Goal: Information Seeking & Learning: Find contact information

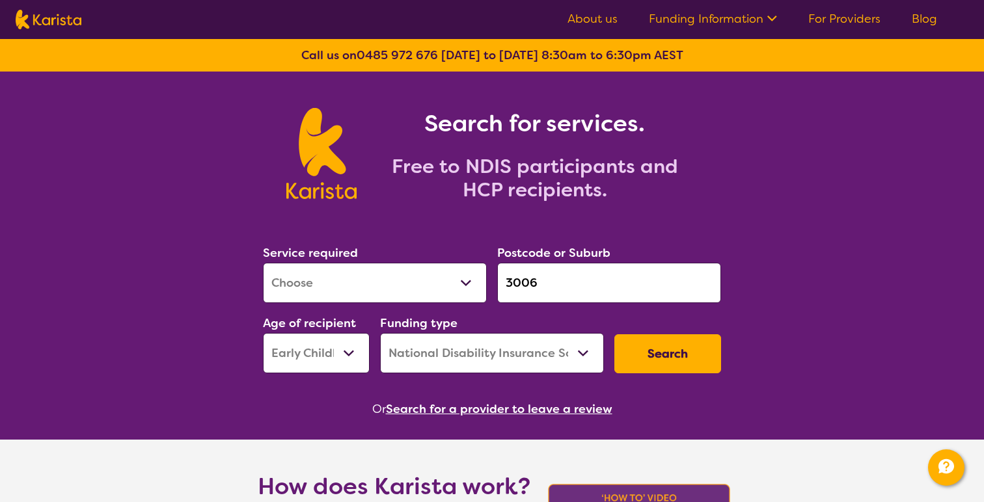
select select "[MEDICAL_DATA]"
select select "EC"
select select "NDIS"
click at [670, 368] on button "Search" at bounding box center [667, 353] width 107 height 39
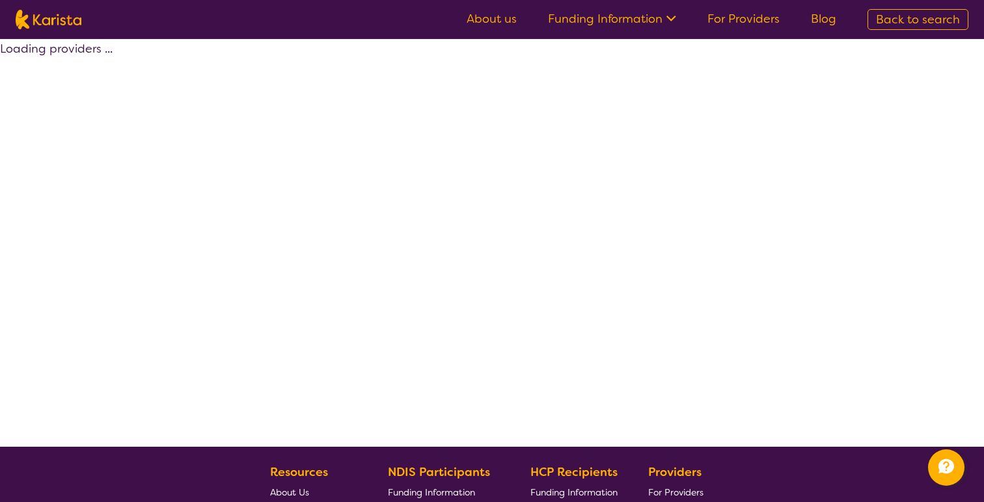
select select "by_score"
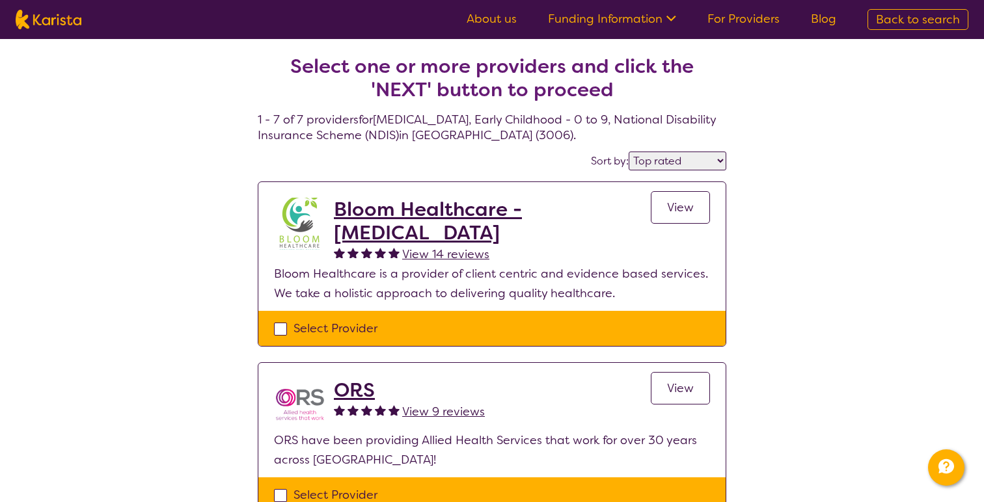
click at [683, 208] on span "View" at bounding box center [680, 208] width 27 height 16
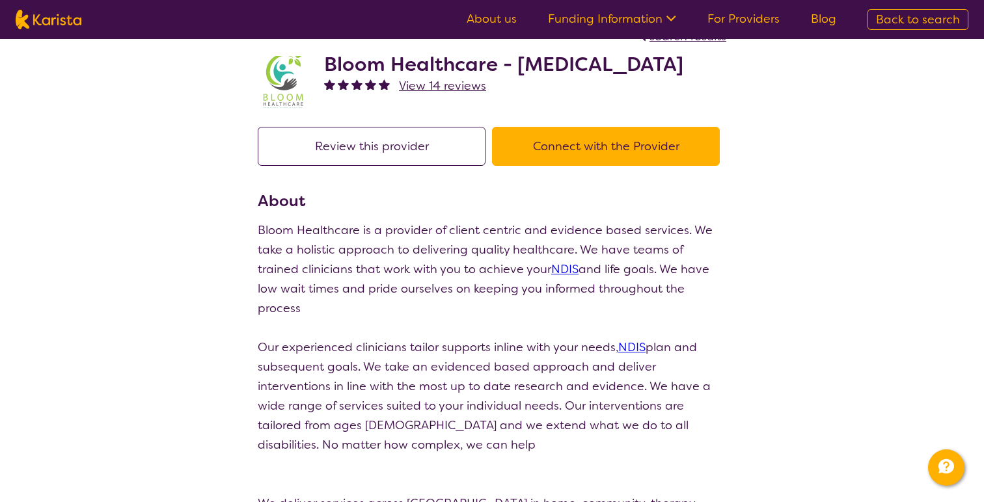
scroll to position [29, 0]
click at [310, 131] on button "Review this provider" at bounding box center [372, 145] width 228 height 39
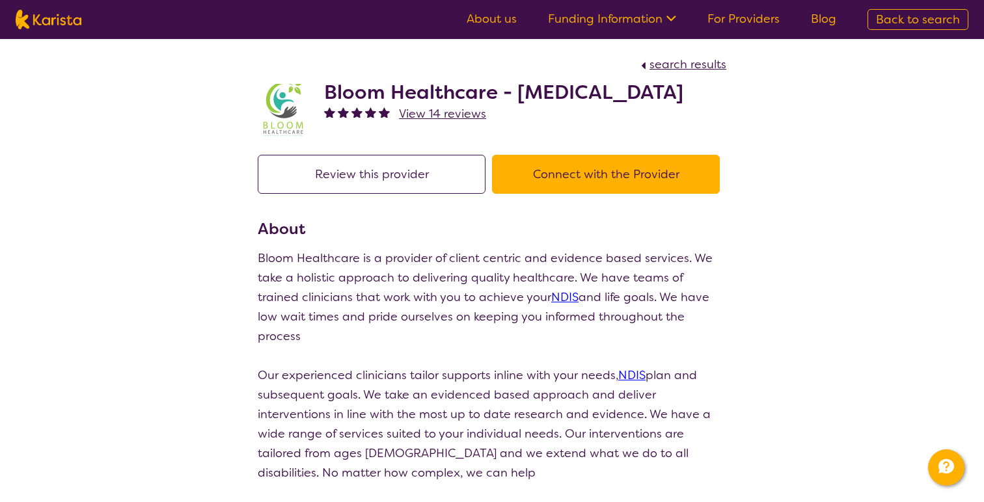
click at [888, 15] on span "Back to search" at bounding box center [918, 20] width 84 height 16
select select "[MEDICAL_DATA]"
select select "EC"
select select "NDIS"
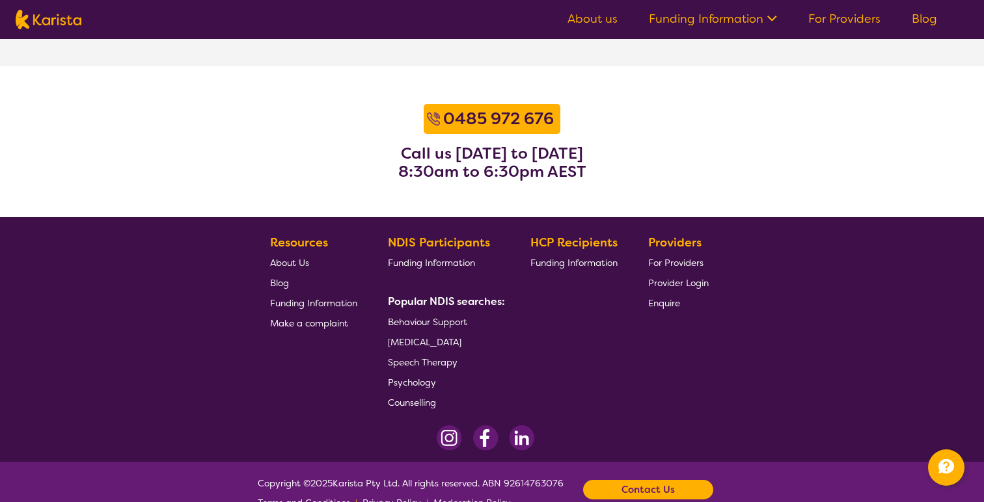
scroll to position [1654, 0]
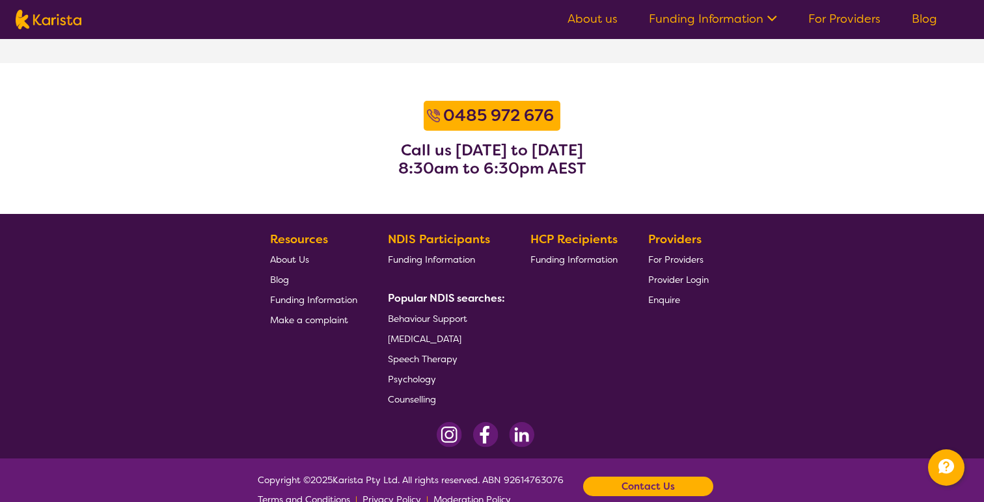
click at [839, 26] on ul "About us Funding Information NDIS - National Disability Insurance Scheme HCP - …" at bounding box center [752, 19] width 401 height 21
click at [839, 23] on link "For Providers" at bounding box center [844, 19] width 72 height 16
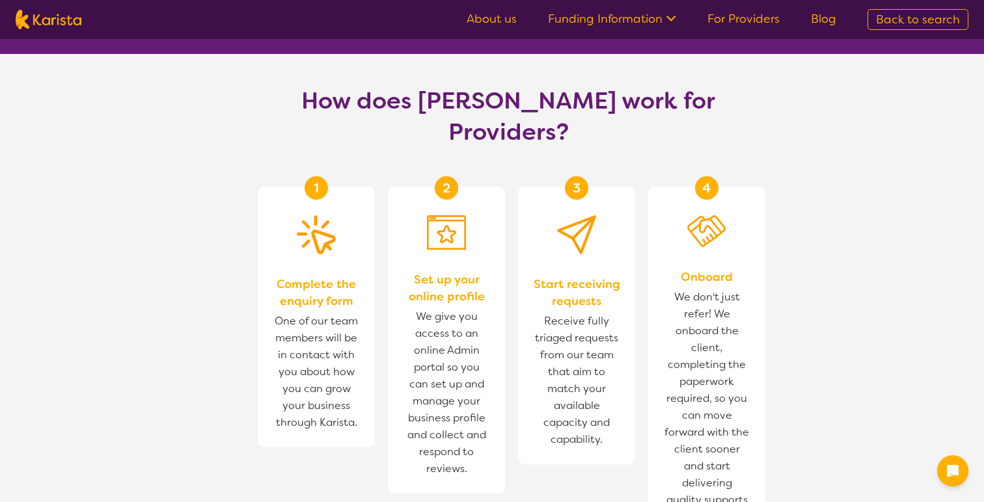
scroll to position [698, 0]
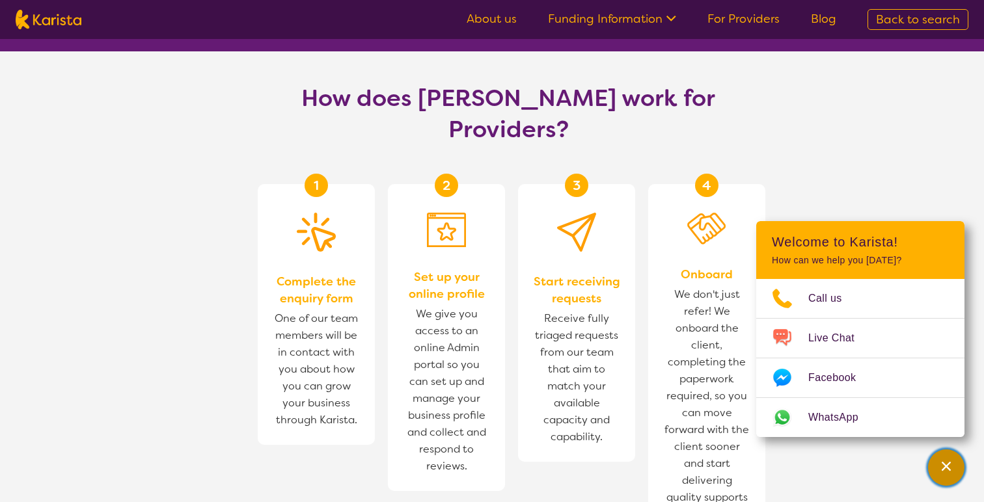
click at [948, 465] on icon "Channel Menu" at bounding box center [946, 466] width 13 height 13
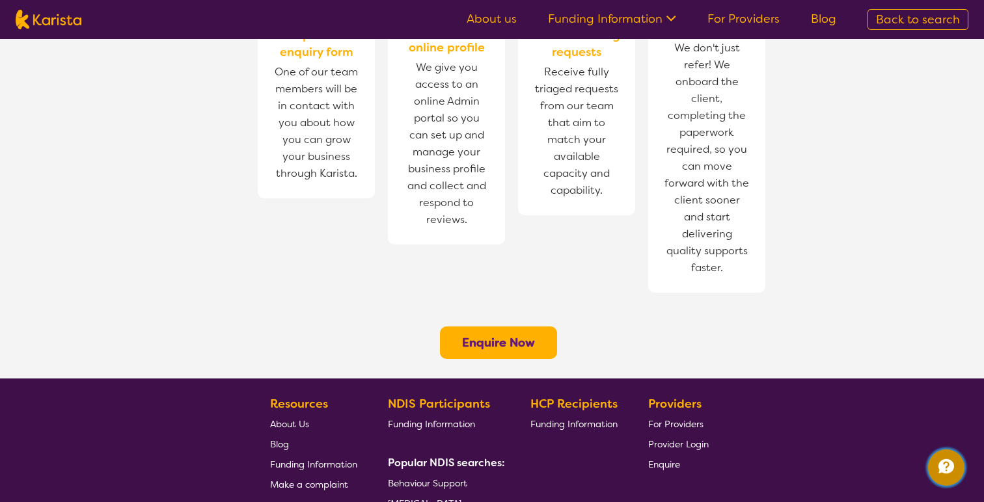
scroll to position [945, 0]
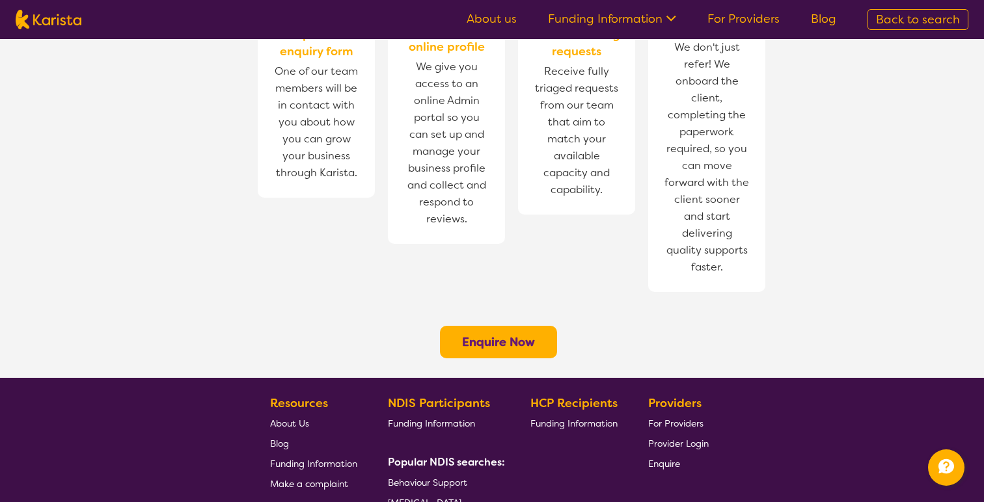
click at [955, 493] on footer "Resources About Us Blog Funding Information Make a complaint NDIS Participants …" at bounding box center [492, 500] width 984 height 245
click at [478, 326] on button "Enquire Now" at bounding box center [498, 342] width 117 height 33
click at [483, 334] on b "Enquire Now" at bounding box center [498, 342] width 73 height 16
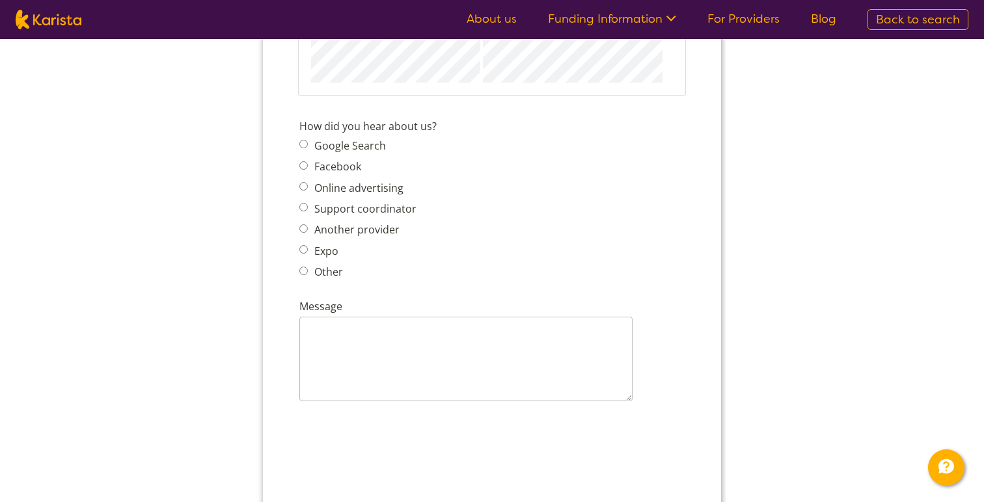
scroll to position [1560, 0]
click at [81, 24] on img at bounding box center [49, 20] width 66 height 20
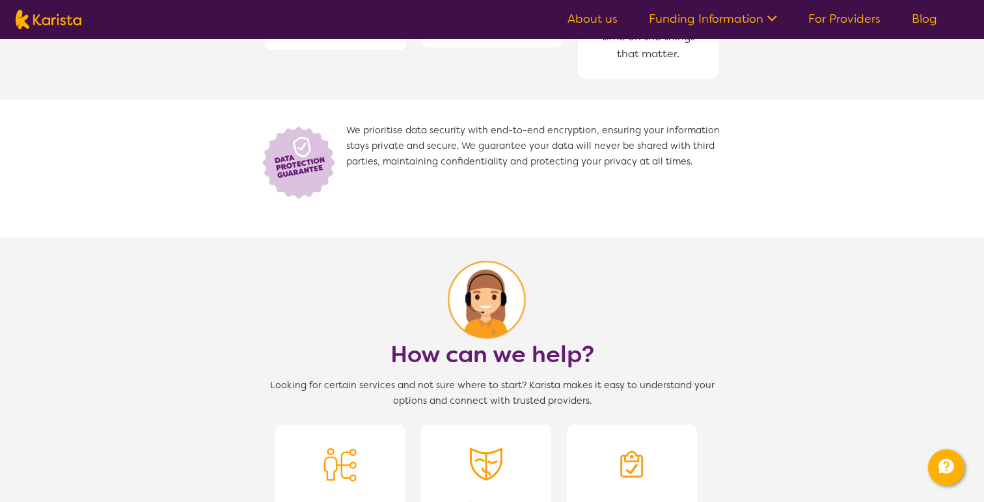
select select "[MEDICAL_DATA]"
select select "EC"
select select "NDIS"
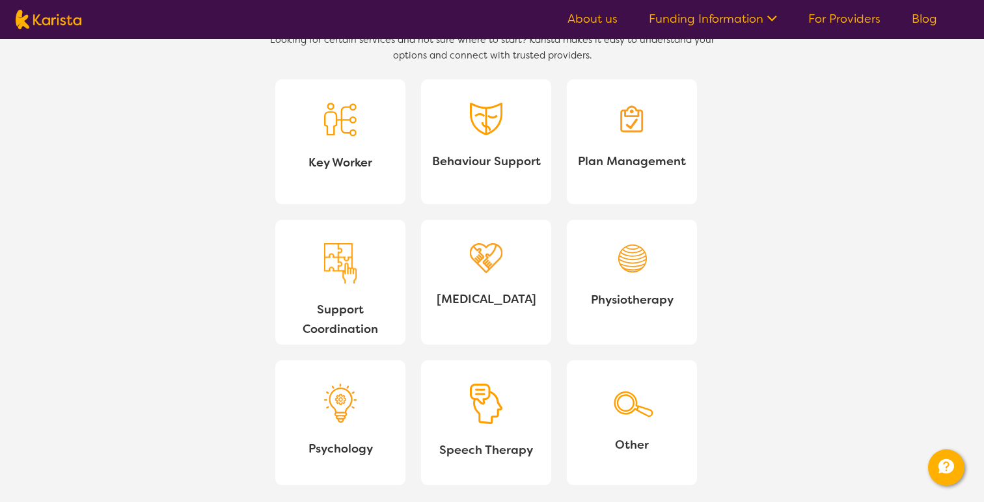
scroll to position [1196, 0]
click at [644, 126] on img at bounding box center [632, 118] width 33 height 33
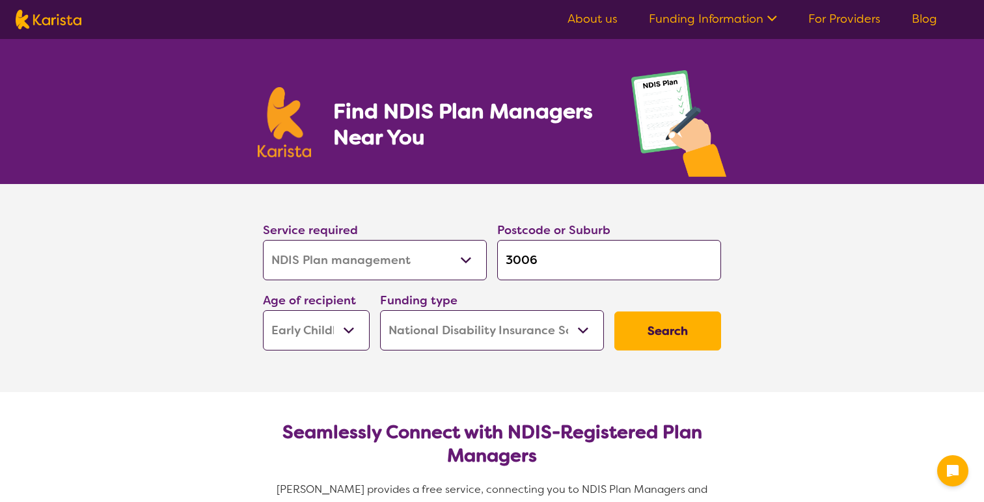
select select "NDIS Plan management"
select select "EC"
select select "NDIS"
select select "NDIS Plan management"
select select "EC"
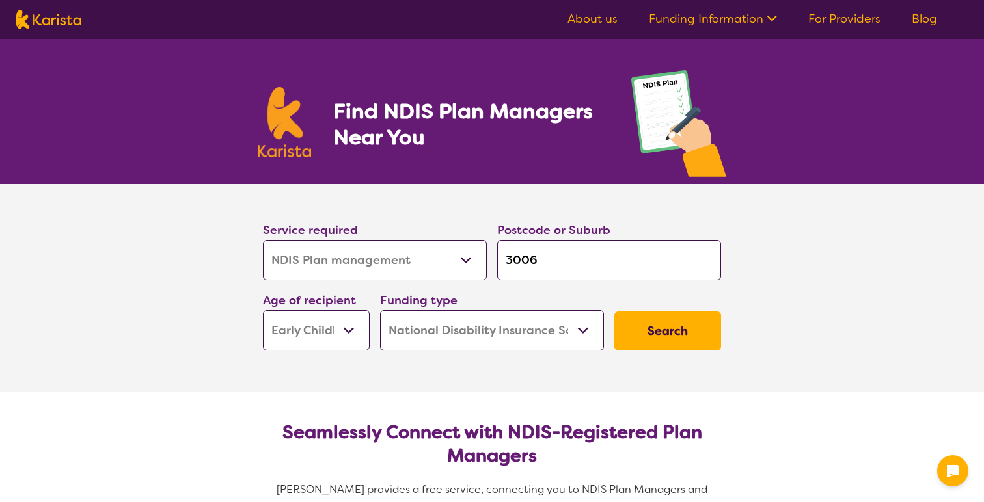
select select "NDIS"
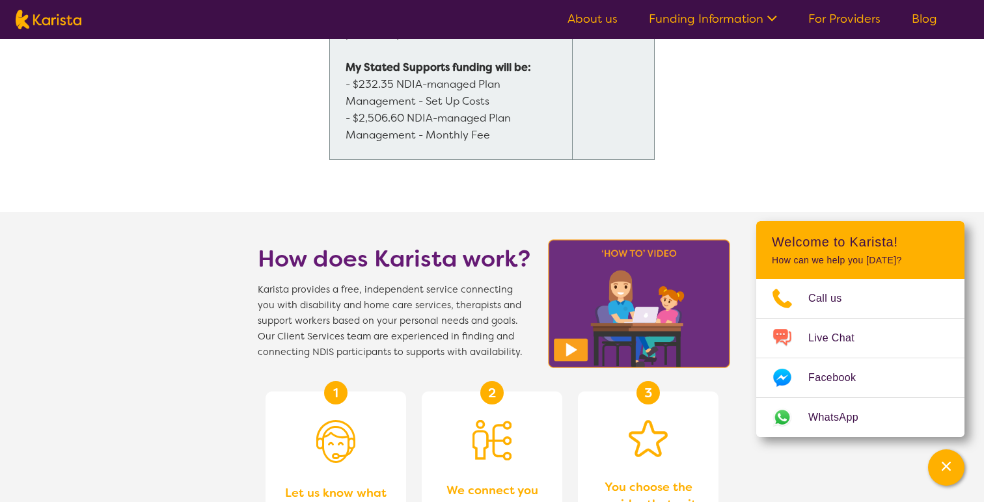
scroll to position [1307, 0]
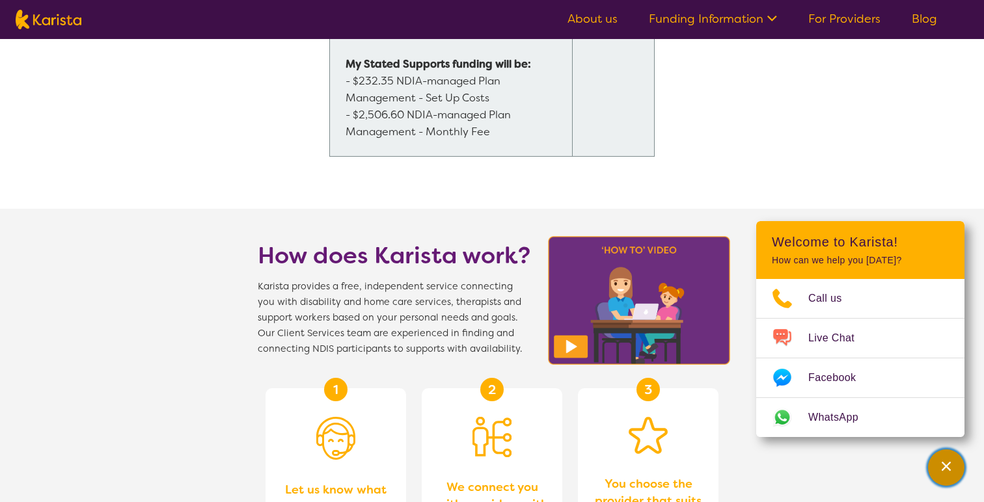
click at [936, 470] on div "Channel Menu" at bounding box center [946, 468] width 26 height 29
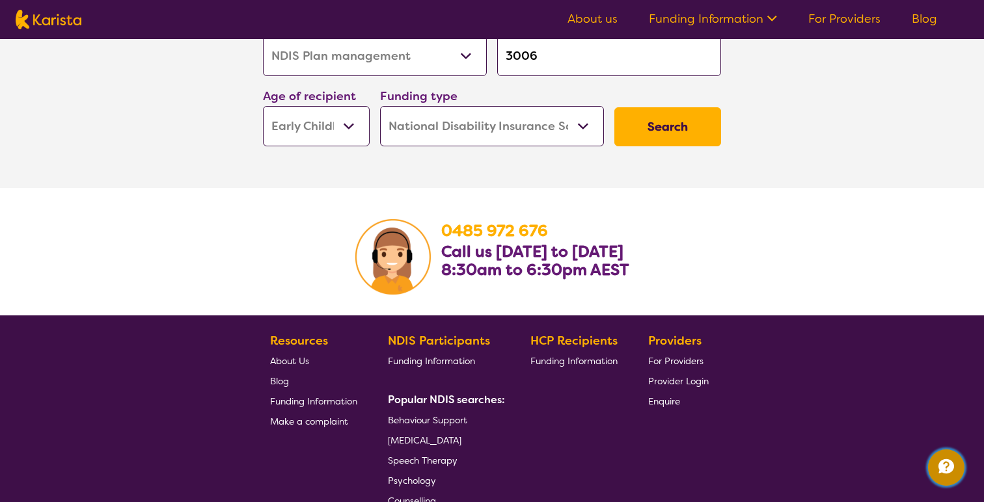
scroll to position [2374, 0]
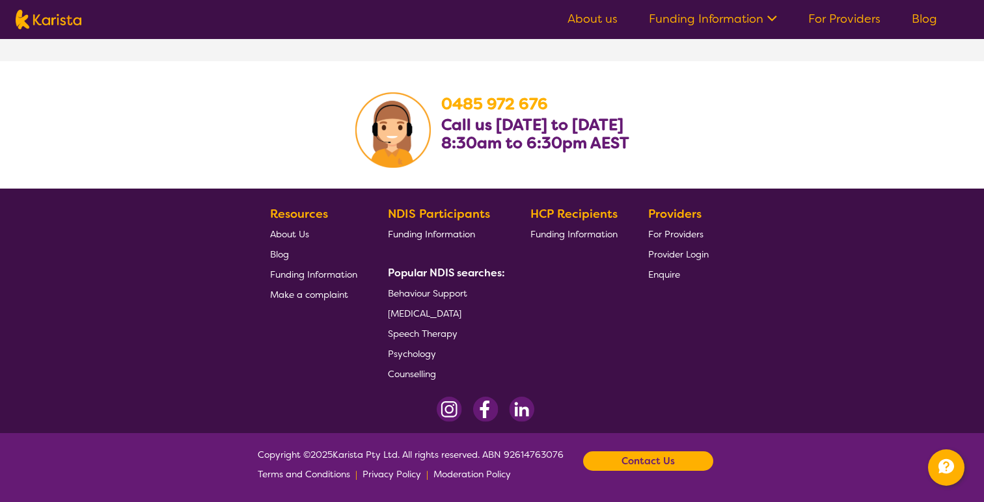
click at [697, 463] on div "Contact Us" at bounding box center [648, 462] width 130 height 20
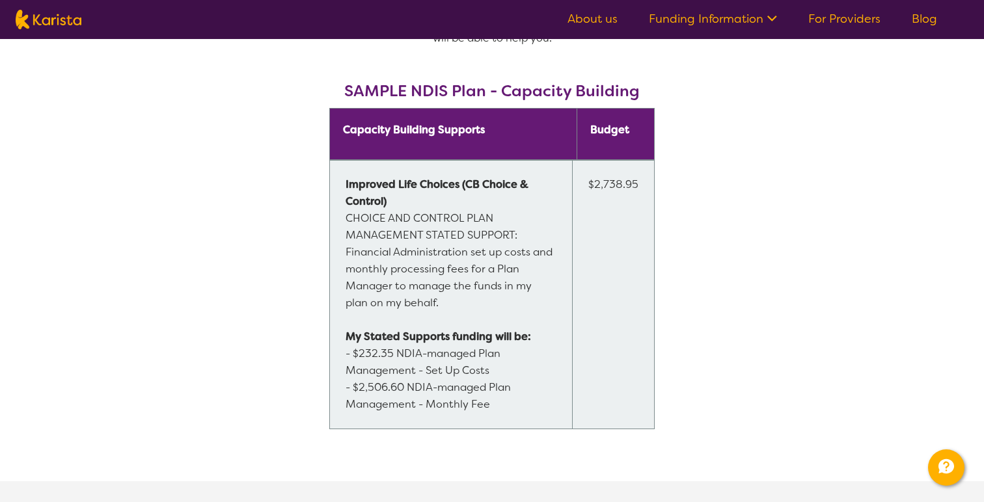
scroll to position [0, 0]
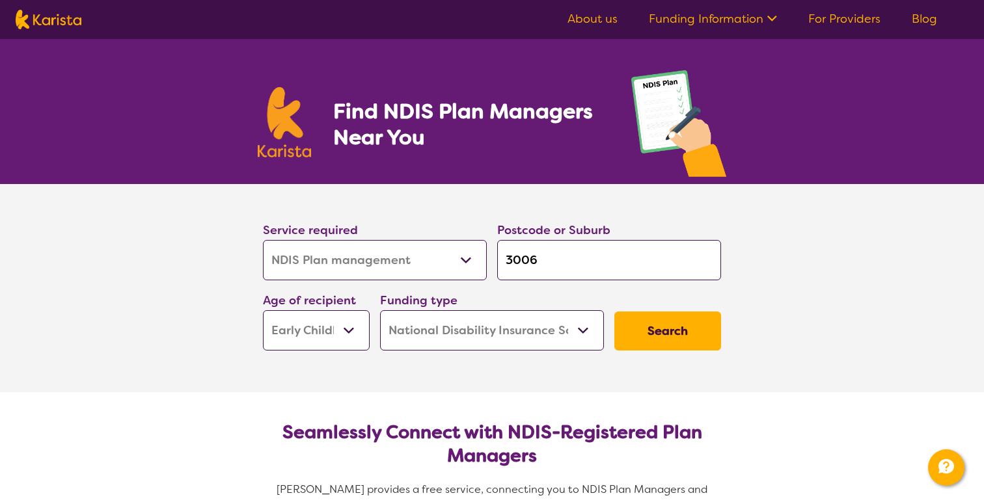
click at [64, 10] on img at bounding box center [49, 20] width 66 height 20
select select "NDIS Plan management"
select select "EC"
select select "NDIS"
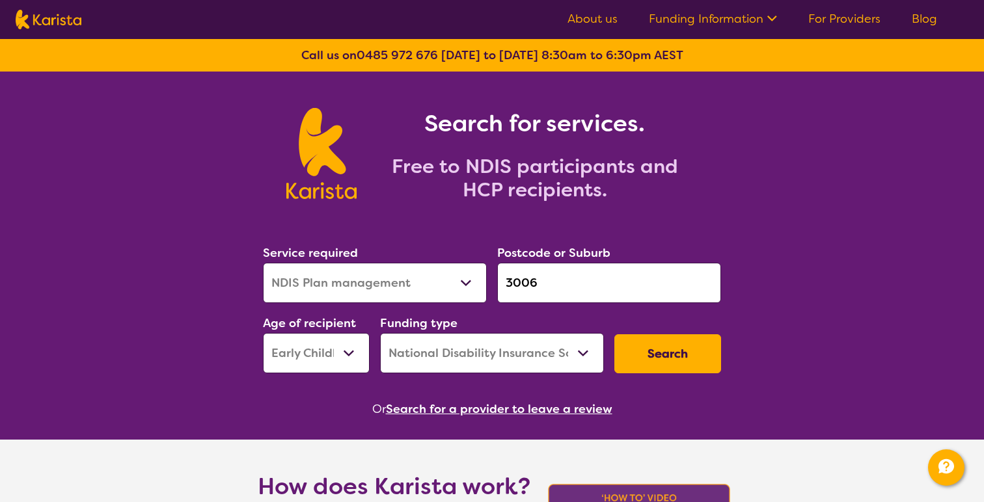
click at [673, 353] on button "Search" at bounding box center [667, 353] width 107 height 39
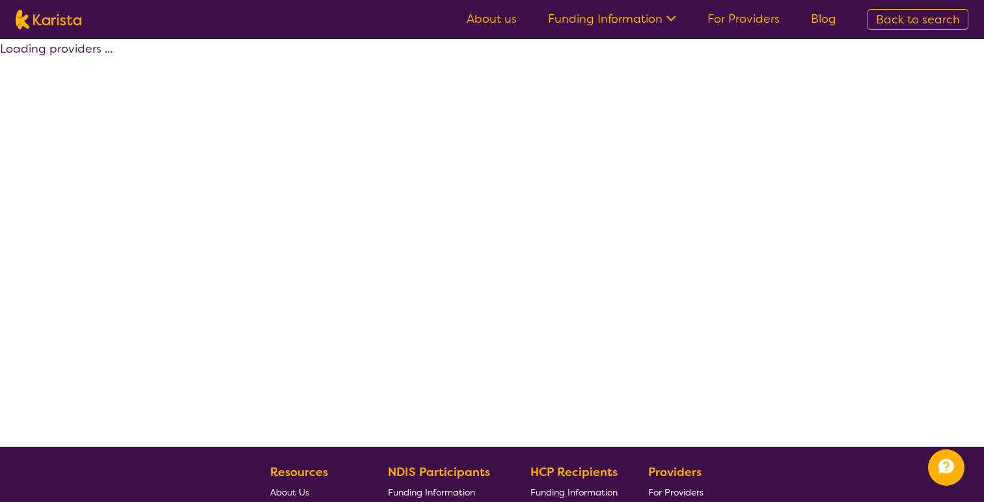
select select "by_score"
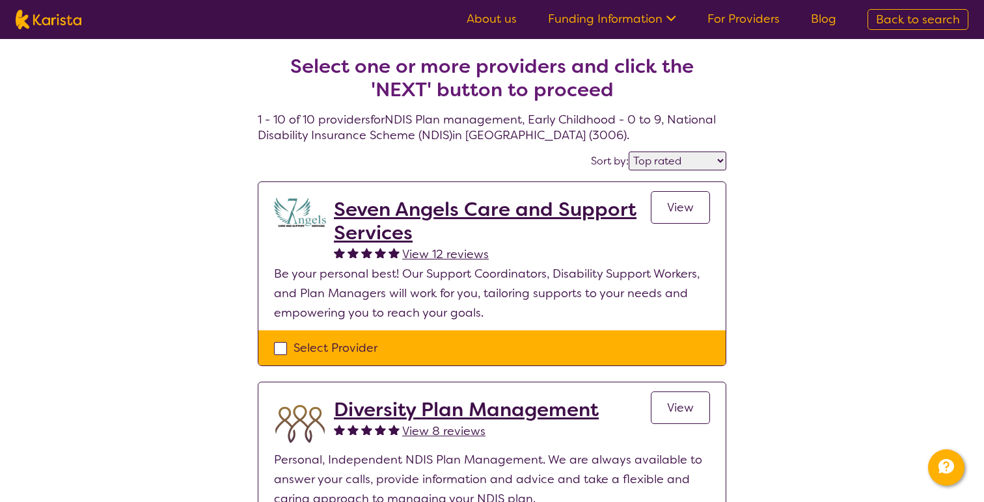
click at [686, 207] on span "View" at bounding box center [680, 208] width 27 height 16
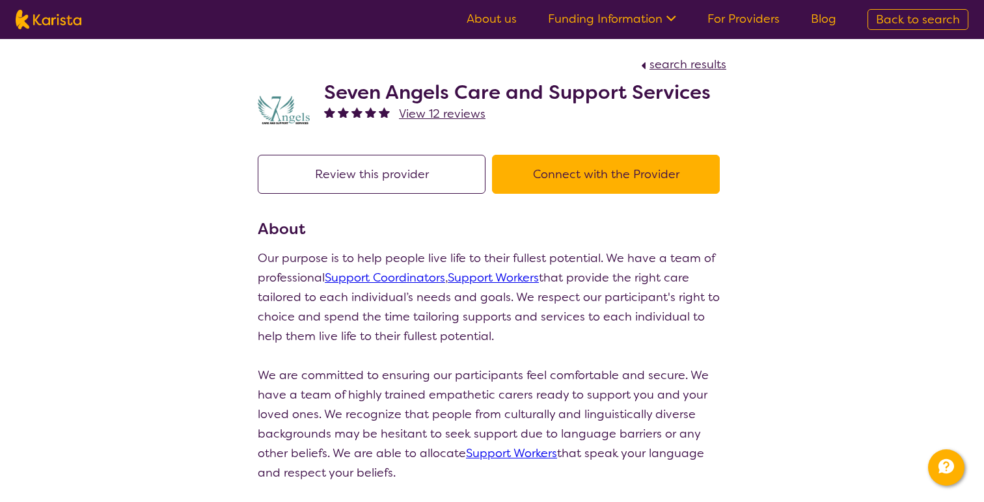
click at [666, 185] on button "Connect with the Provider" at bounding box center [606, 174] width 228 height 39
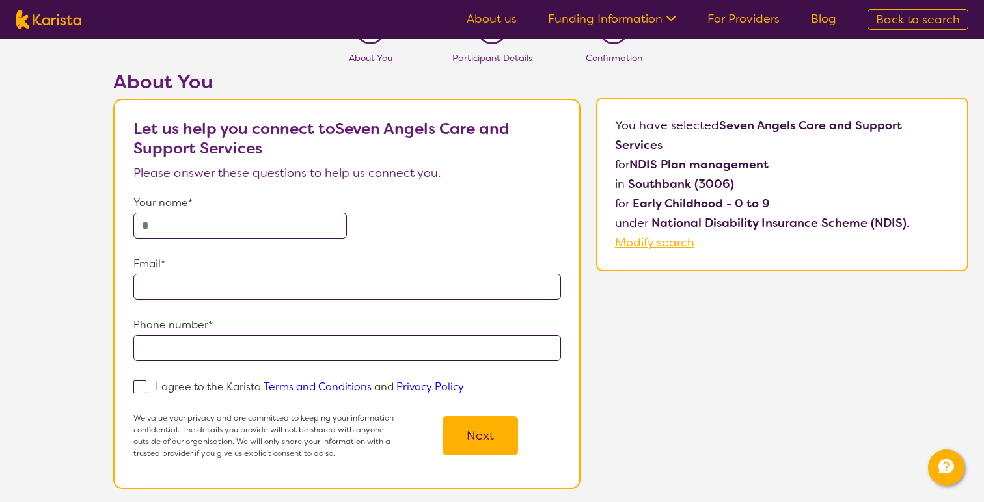
scroll to position [31, 0]
click at [686, 244] on span "Modify search" at bounding box center [654, 244] width 79 height 16
select select "NDIS Plan management"
select select "EC"
select select "NDIS"
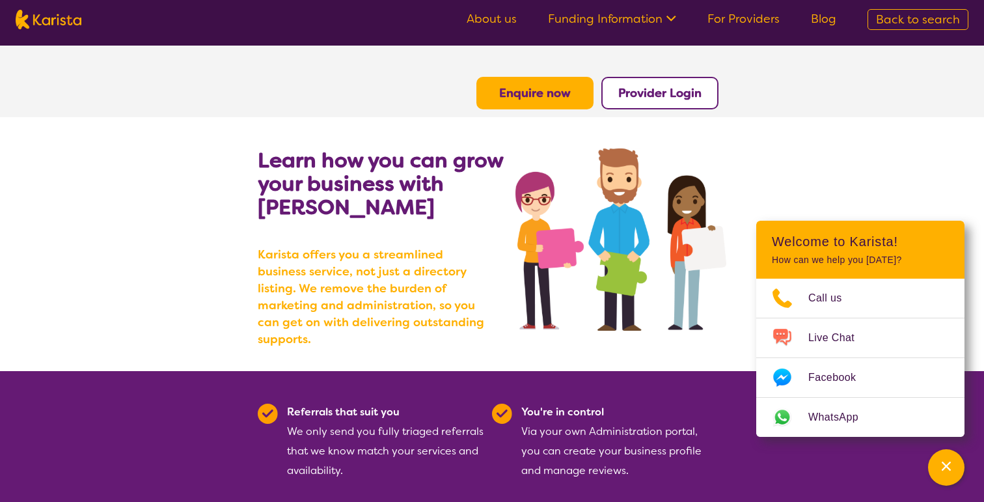
scroll to position [1070, 0]
